Goal: Task Accomplishment & Management: Complete application form

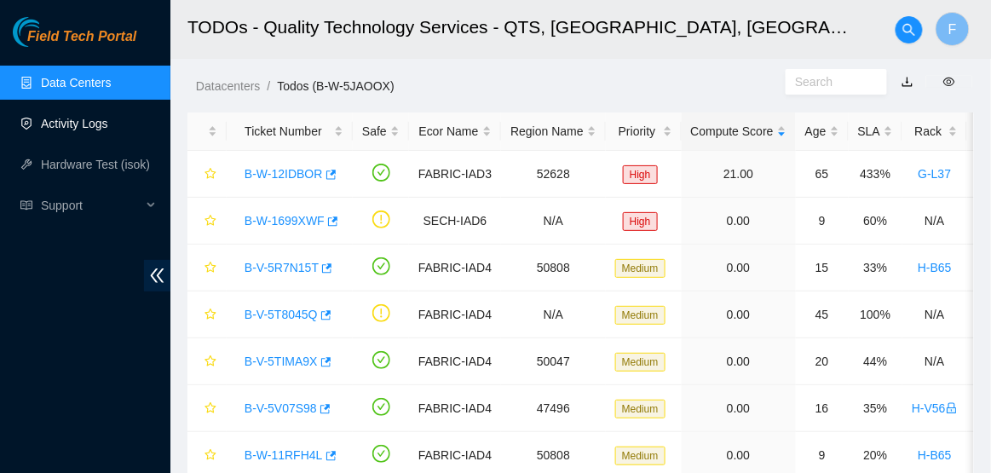
click at [61, 130] on link "Activity Logs" at bounding box center [74, 124] width 67 height 14
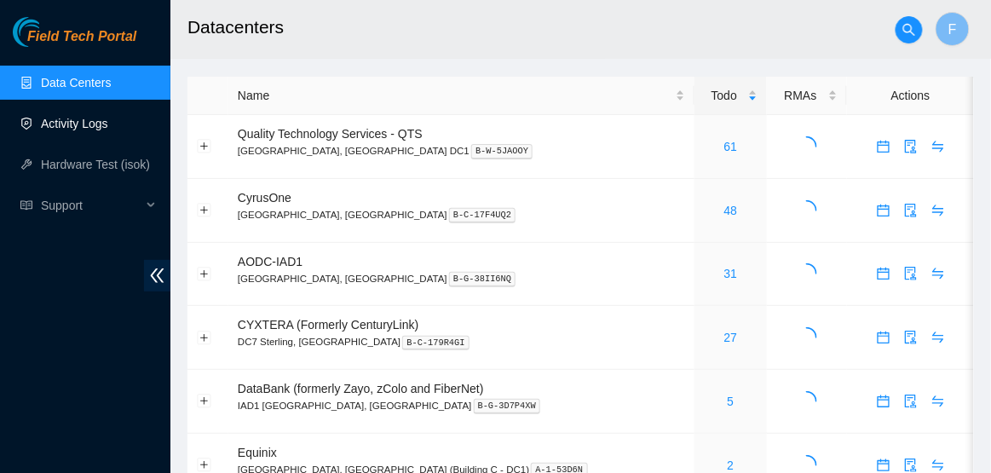
click at [104, 122] on link "Activity Logs" at bounding box center [74, 124] width 67 height 14
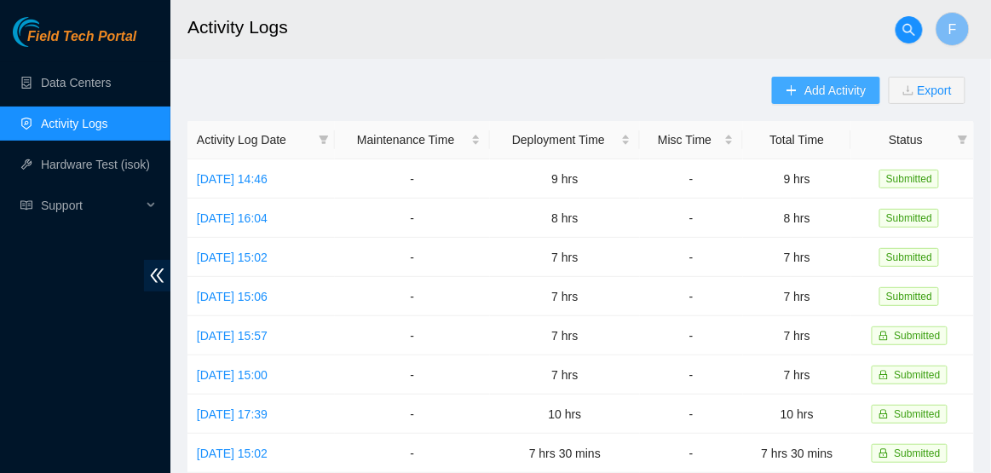
click at [813, 95] on span "Add Activity" at bounding box center [834, 90] width 61 height 19
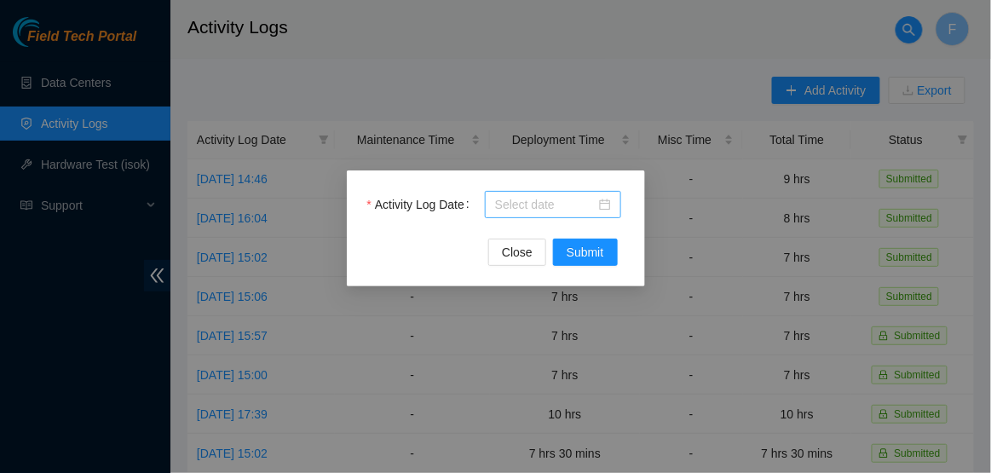
click at [607, 202] on div at bounding box center [553, 204] width 116 height 19
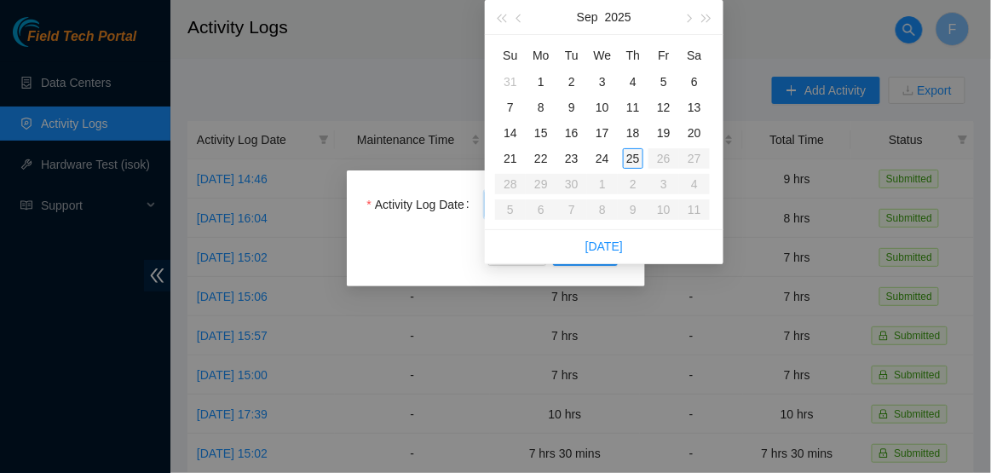
type input "2025-09-25"
click at [634, 164] on div "25" at bounding box center [633, 158] width 20 height 20
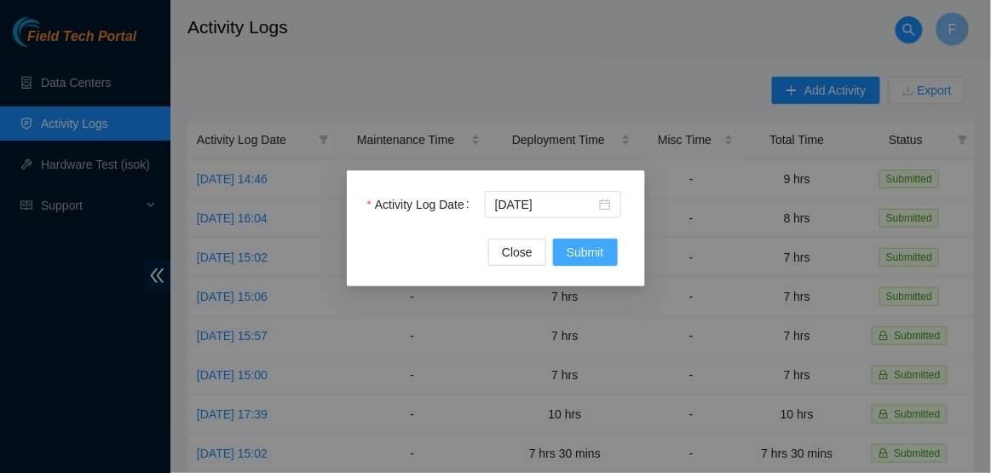
click at [572, 256] on span "Submit" at bounding box center [584, 252] width 37 height 19
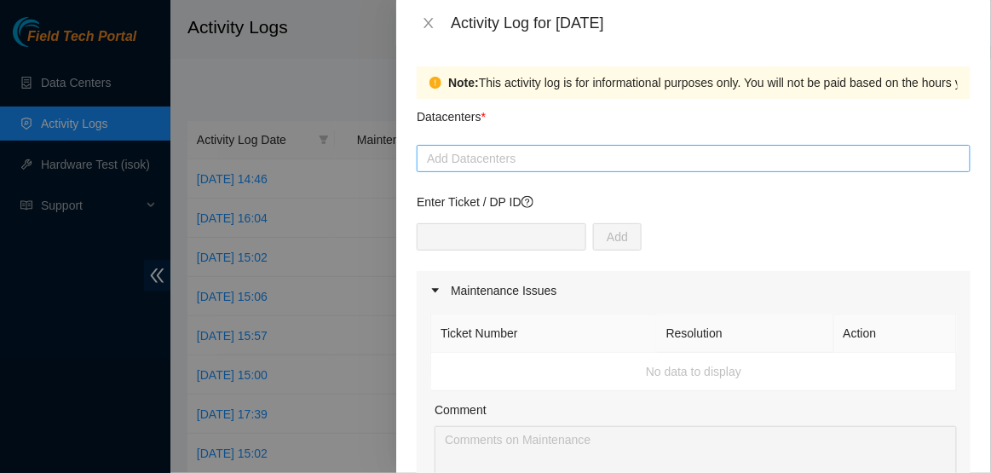
click at [509, 153] on div at bounding box center [693, 158] width 545 height 20
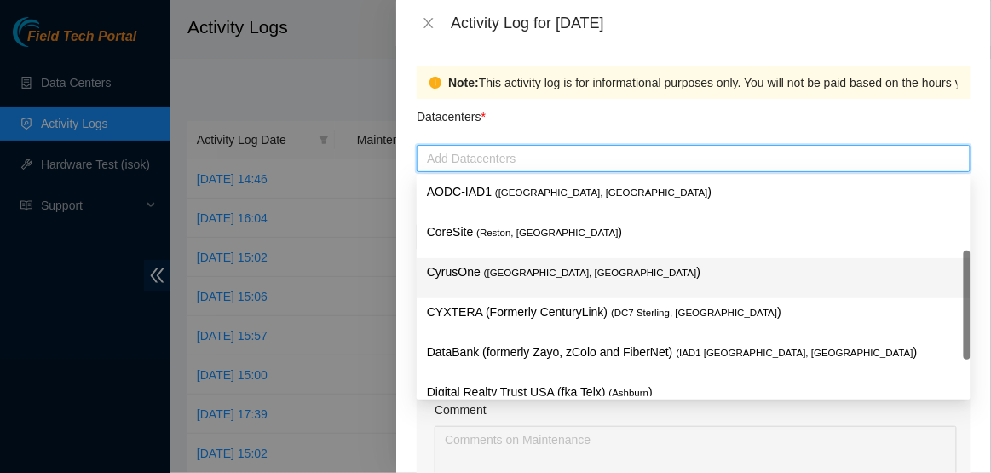
scroll to position [185, 0]
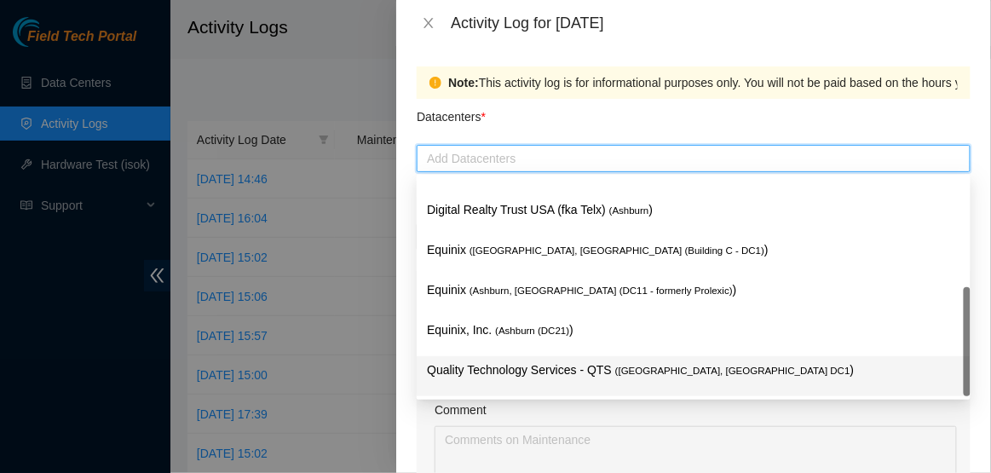
click at [488, 367] on p "Quality Technology Services - QTS ( Ashburn, VA DC1 )" at bounding box center [693, 370] width 533 height 20
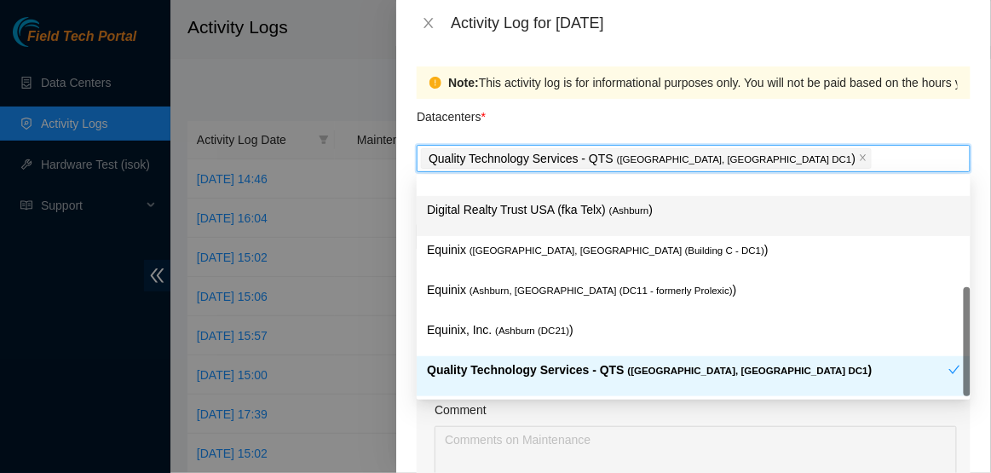
click at [607, 135] on div "Datacenters *" at bounding box center [694, 122] width 554 height 46
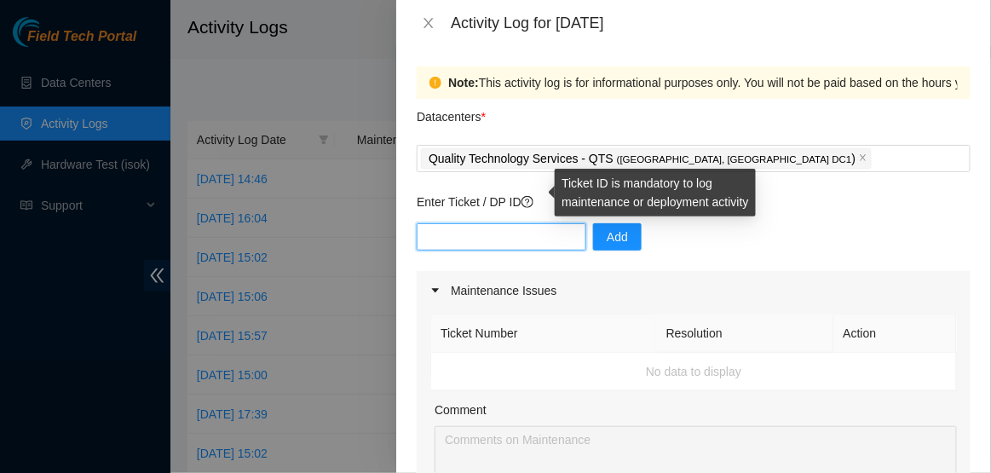
click at [514, 229] on input "text" at bounding box center [502, 236] width 170 height 27
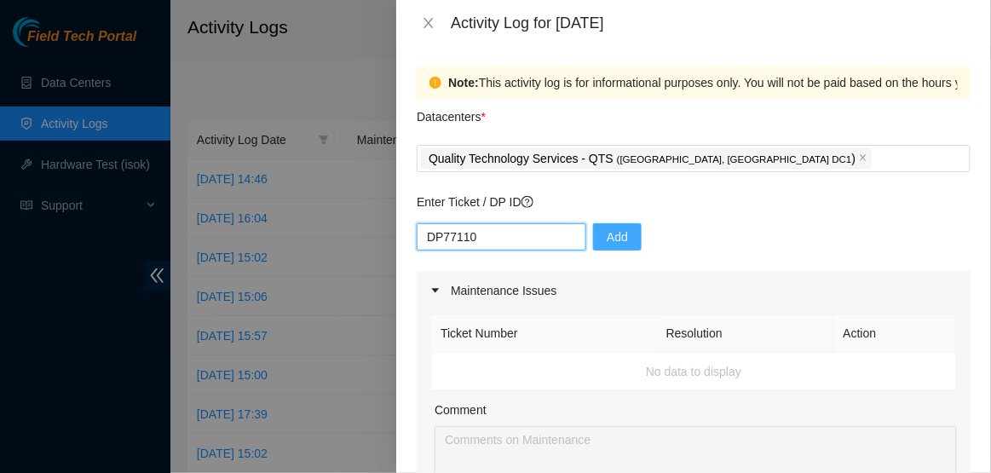
type input "DP77110"
click at [607, 239] on span "Add" at bounding box center [617, 236] width 21 height 19
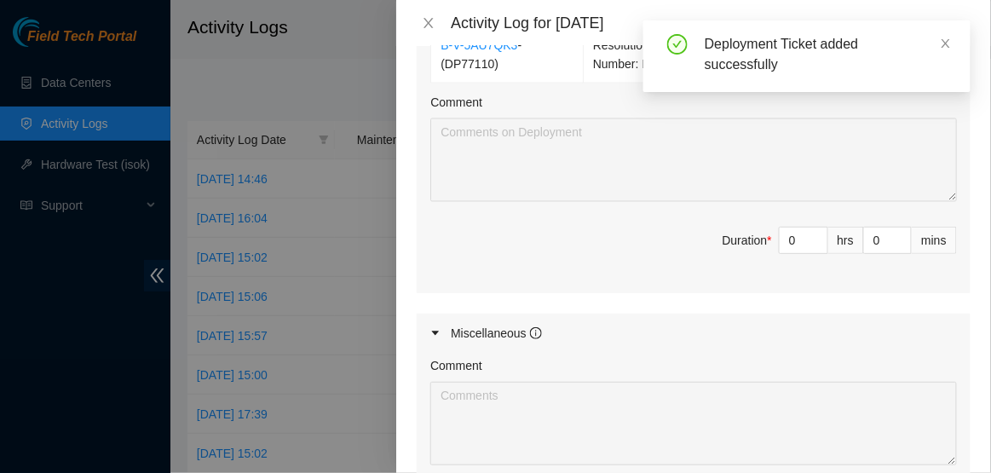
scroll to position [661, 0]
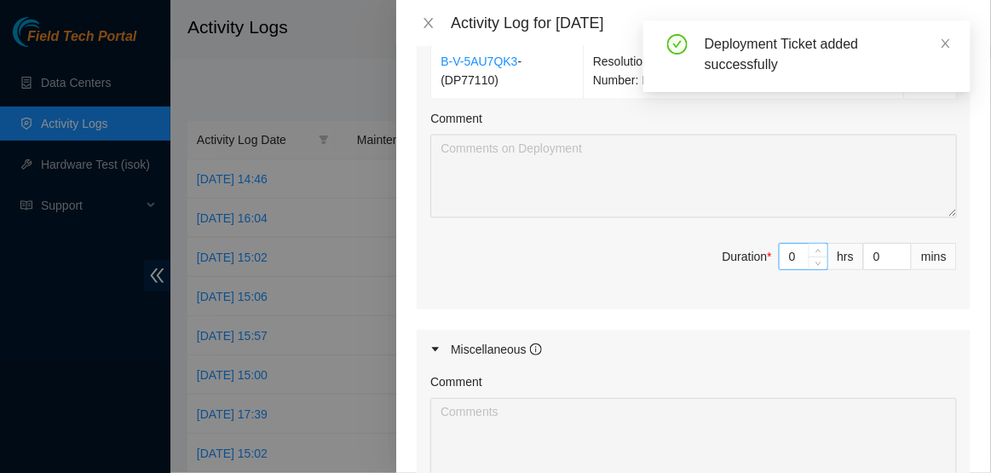
click at [805, 261] on input "0" at bounding box center [803, 257] width 48 height 26
type input "8"
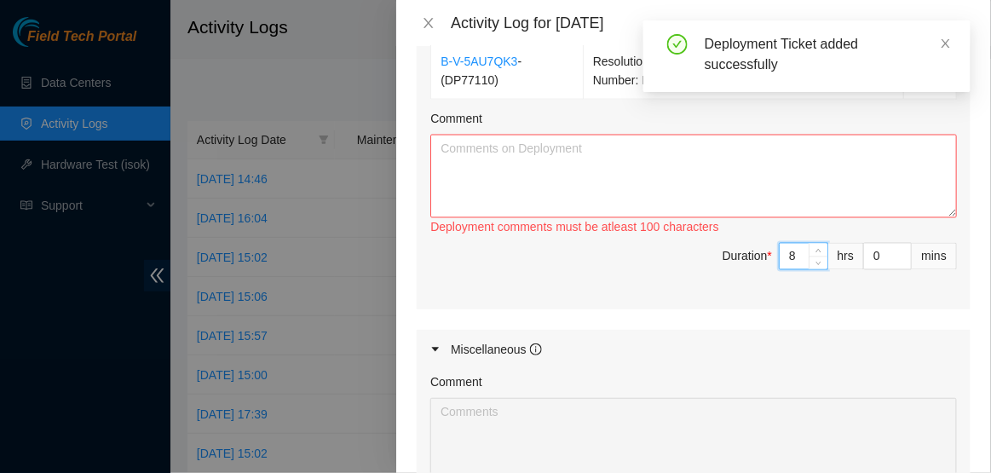
type input "8"
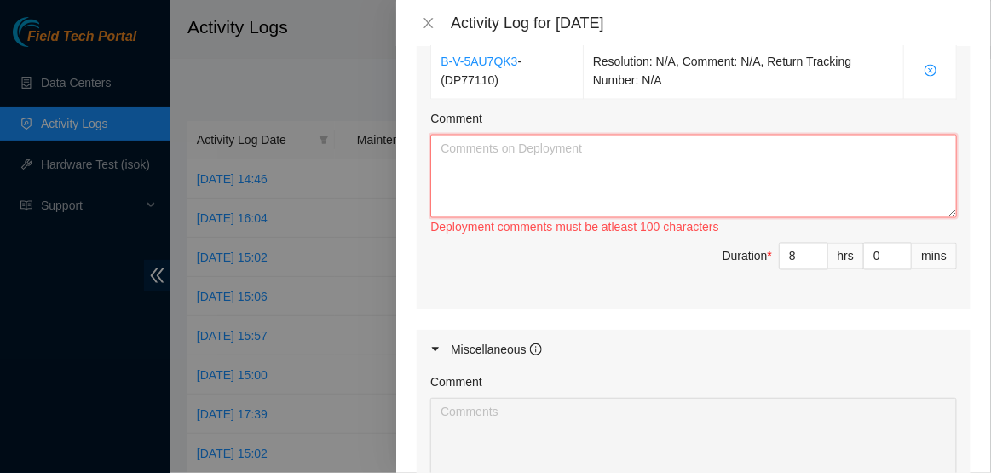
click at [687, 147] on textarea "Comment" at bounding box center [693, 176] width 526 height 83
paste textarea "Hi Dave EOD Report: -Working with NIE Eric on T-Shooting-Reseated both ends h17…"
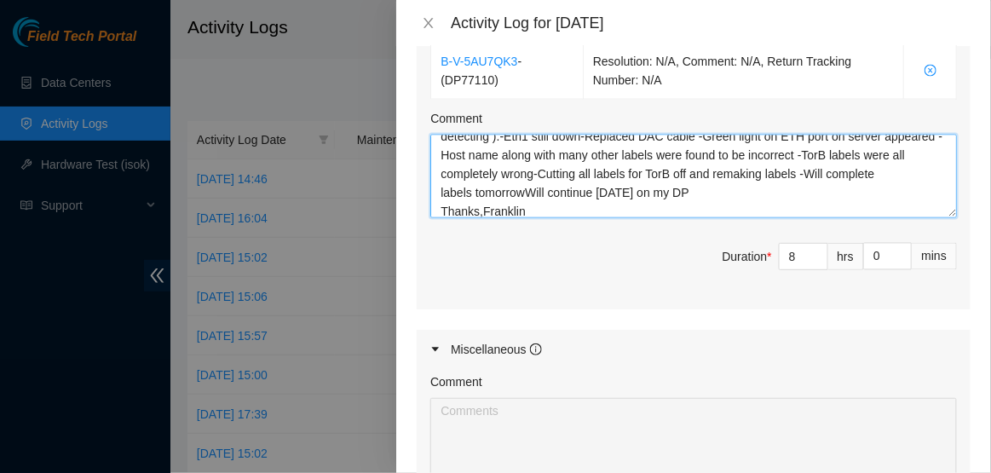
scroll to position [940, 0]
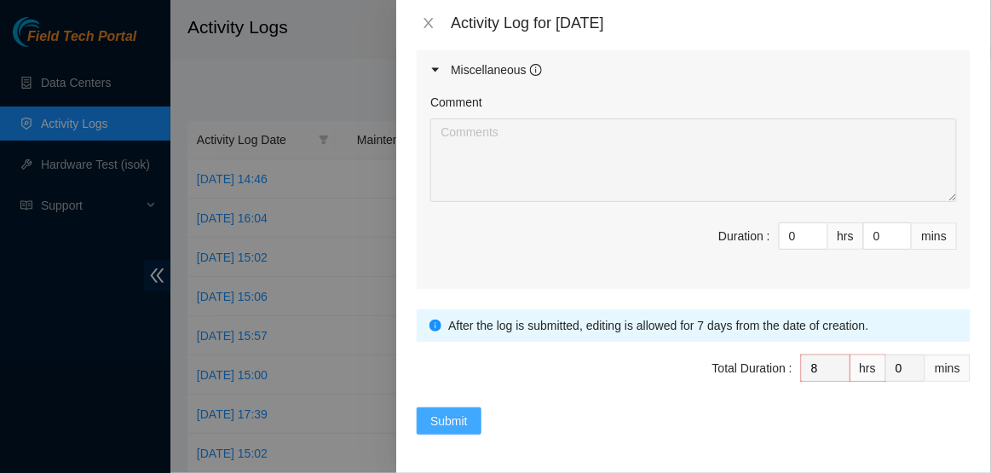
type textarea "Hi Dave EOD Report: -Working with NIE Eric on T-Shooting-Reseated both ends h17…"
click at [442, 418] on span "Submit" at bounding box center [448, 420] width 37 height 19
